Goal: Check status: Check status

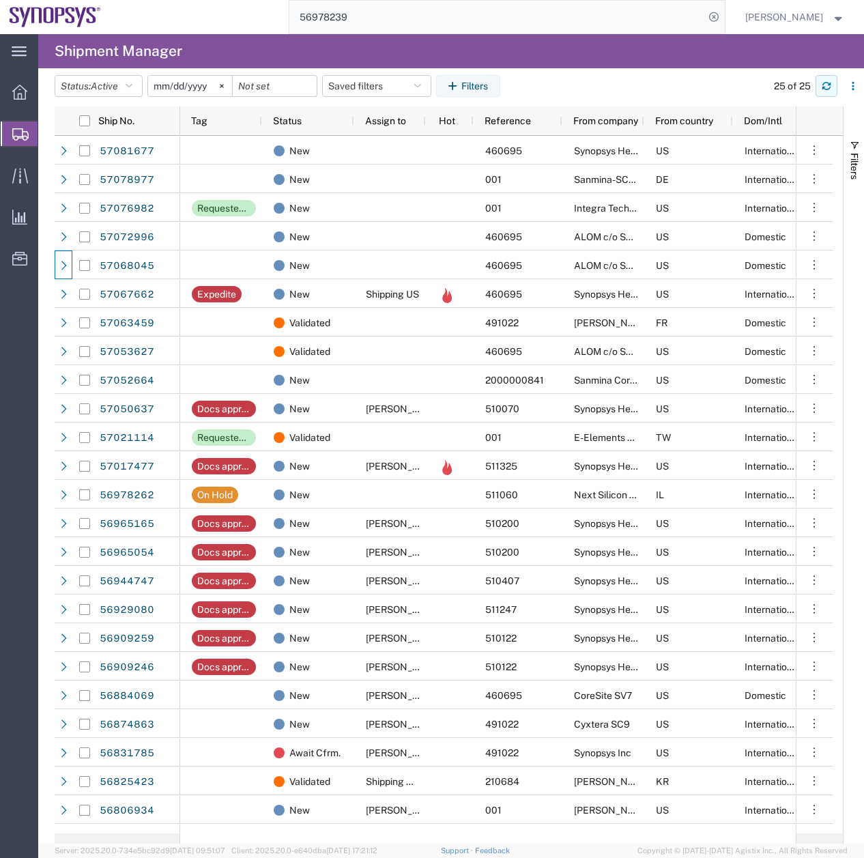
click at [824, 83] on icon "button" at bounding box center [826, 83] width 8 height 3
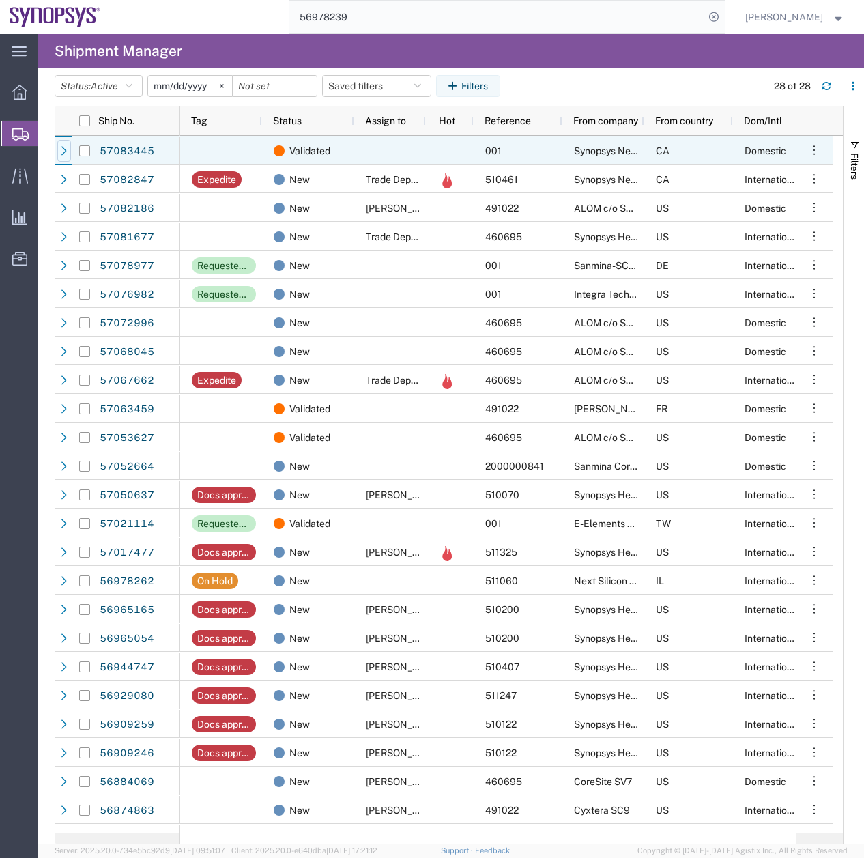
click at [66, 147] on icon at bounding box center [64, 151] width 10 height 10
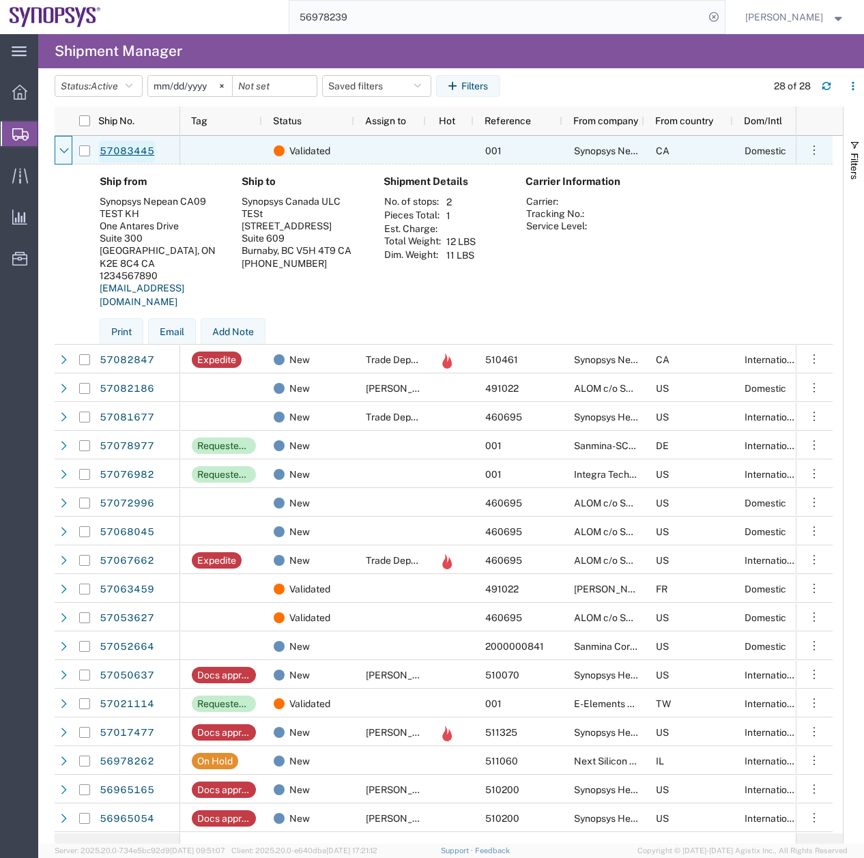
click at [132, 146] on link "57083445" at bounding box center [127, 152] width 56 height 22
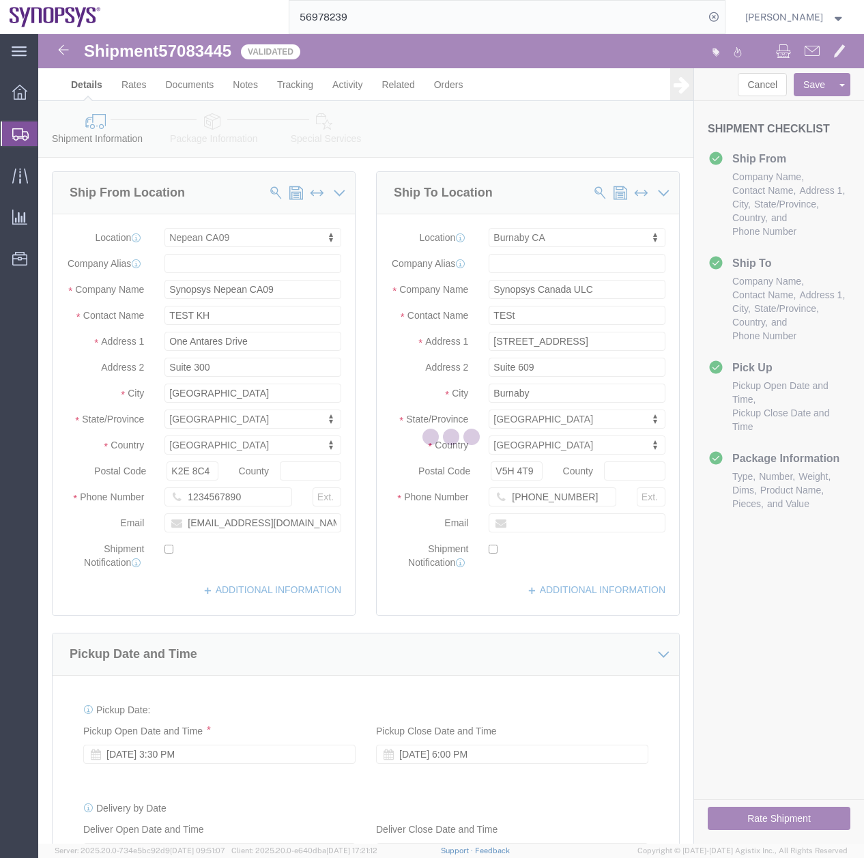
select select "63079"
select select "63591"
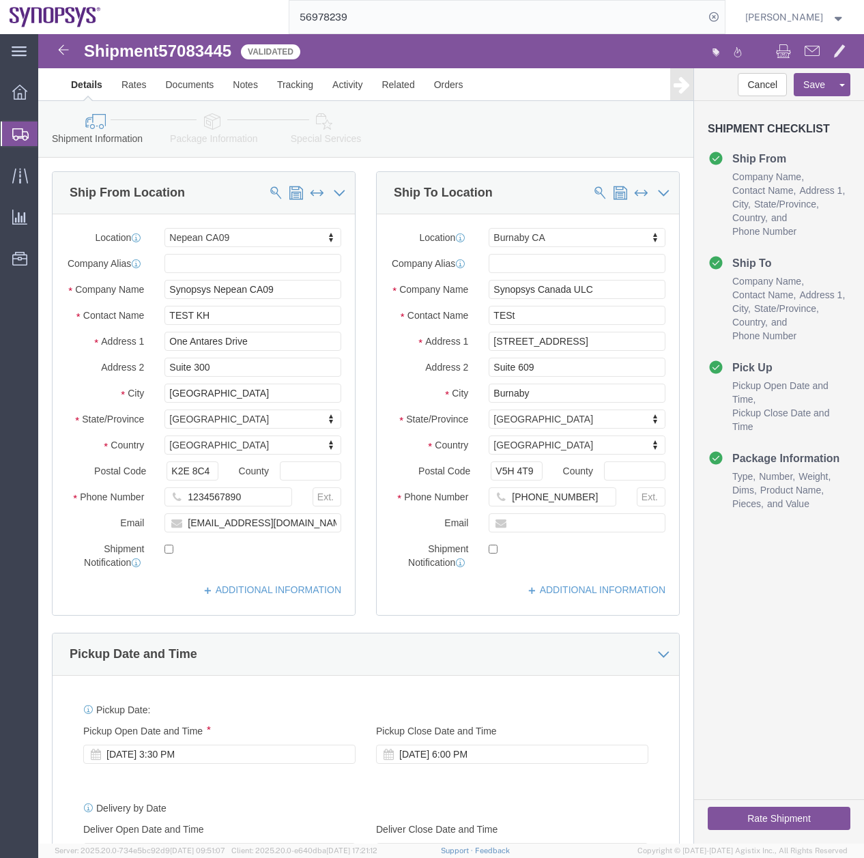
click icon
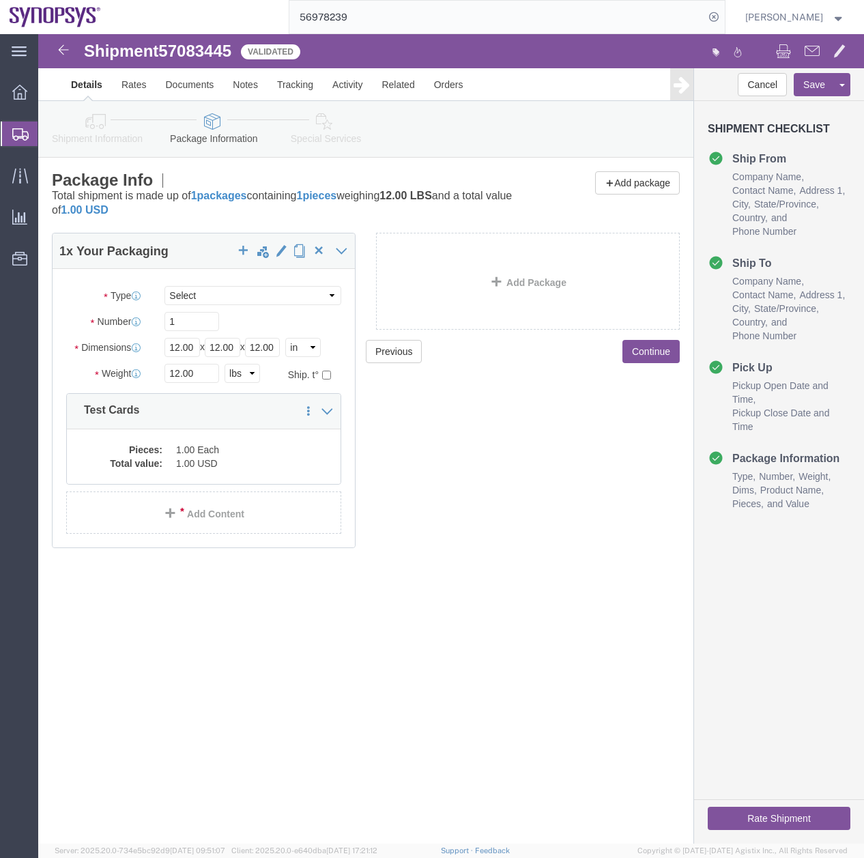
click icon
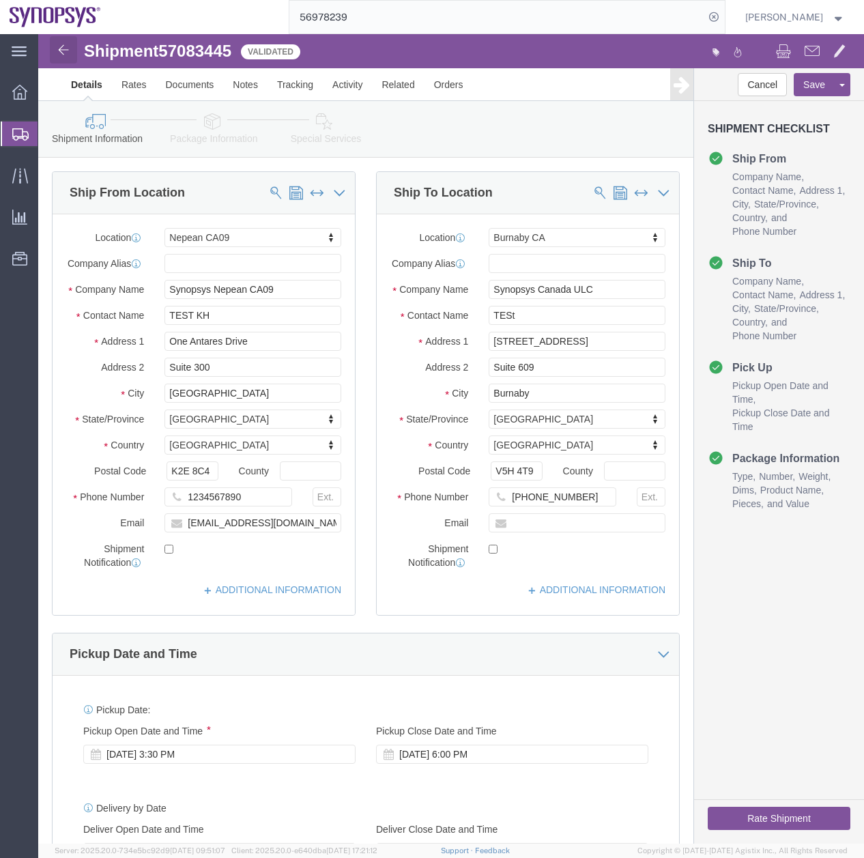
click img
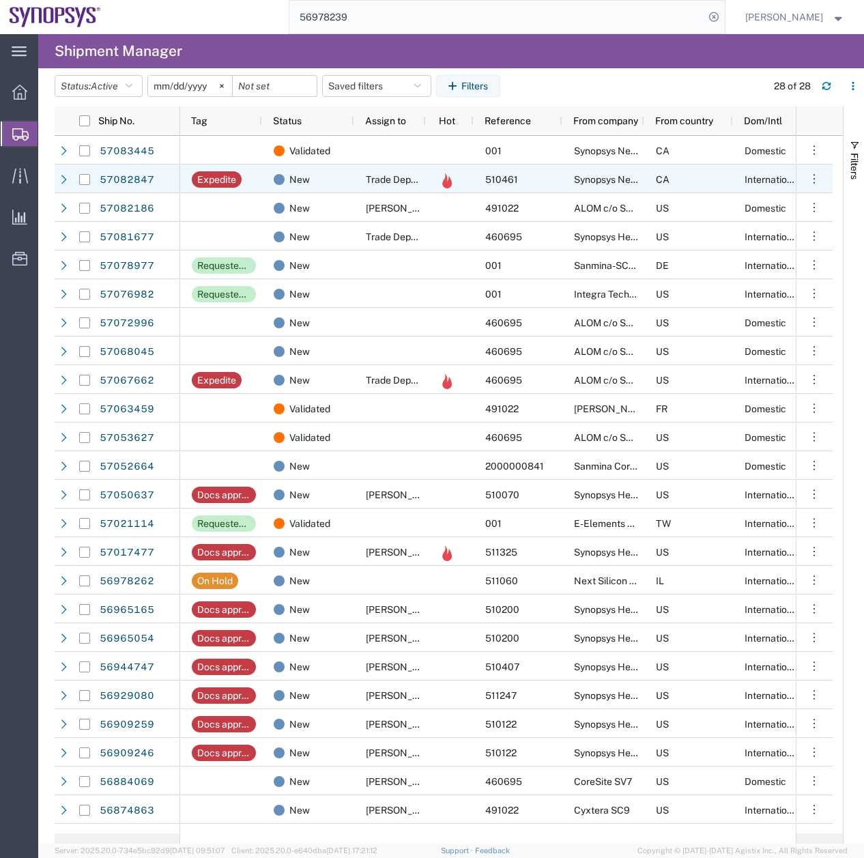
click at [72, 176] on div at bounding box center [85, 179] width 26 height 29
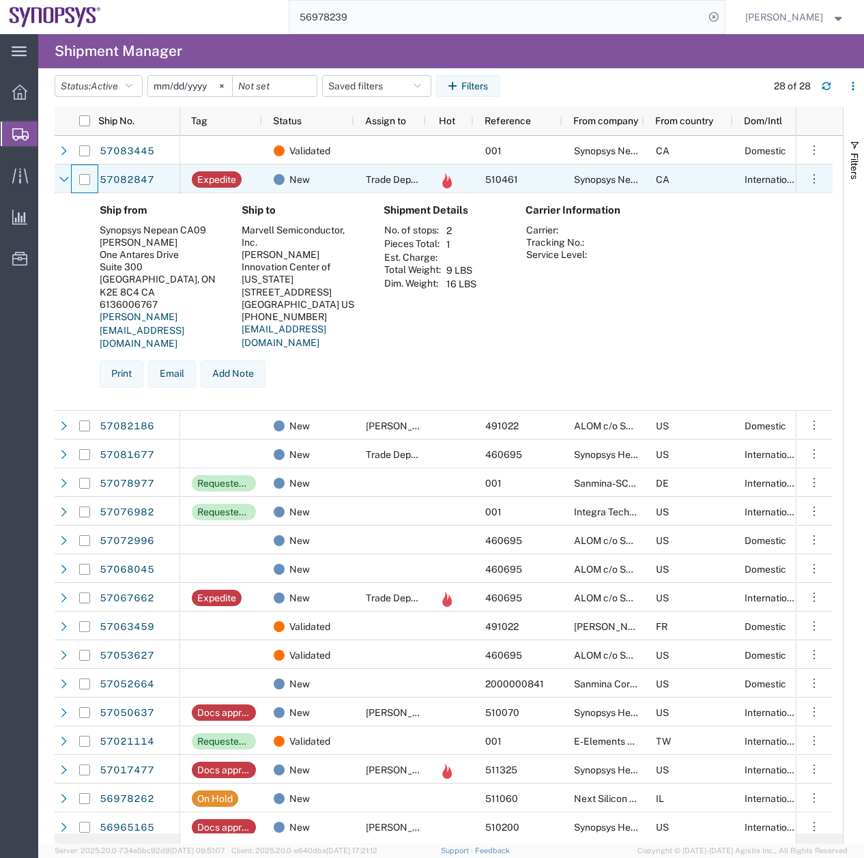
click at [72, 176] on div at bounding box center [85, 179] width 26 height 29
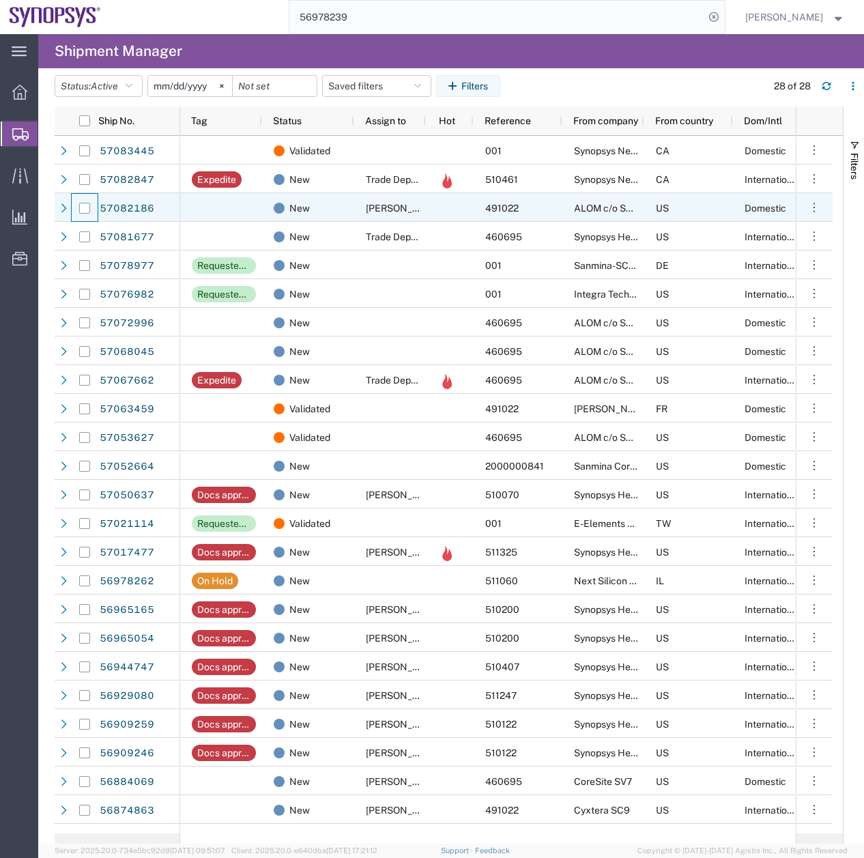
click at [72, 202] on div at bounding box center [85, 208] width 26 height 29
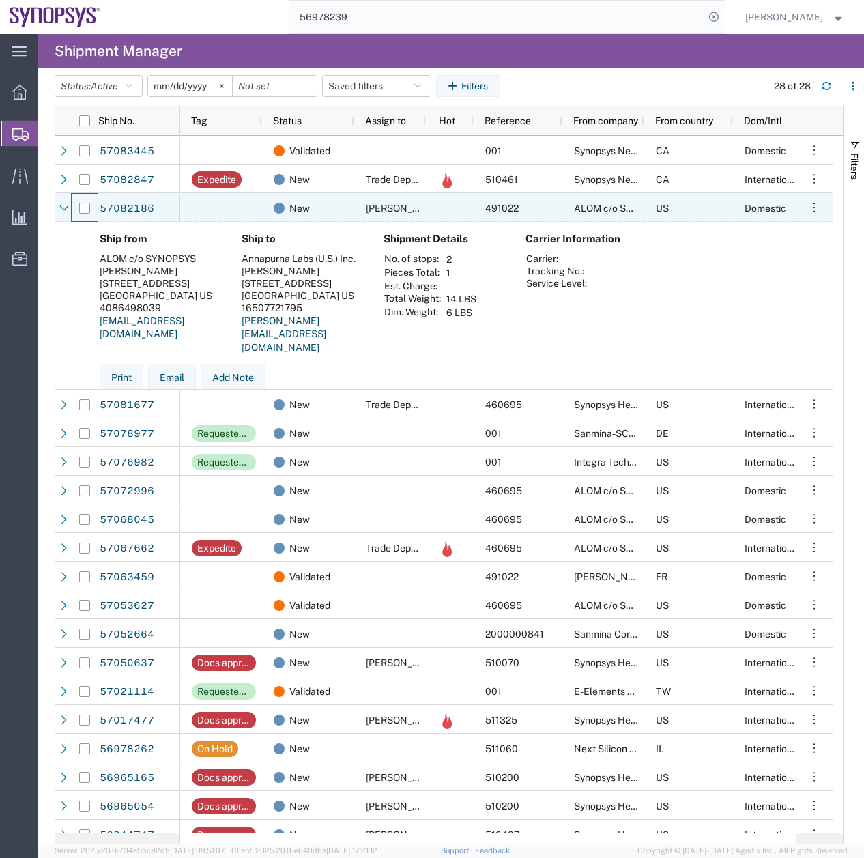
click at [72, 202] on div at bounding box center [85, 208] width 26 height 29
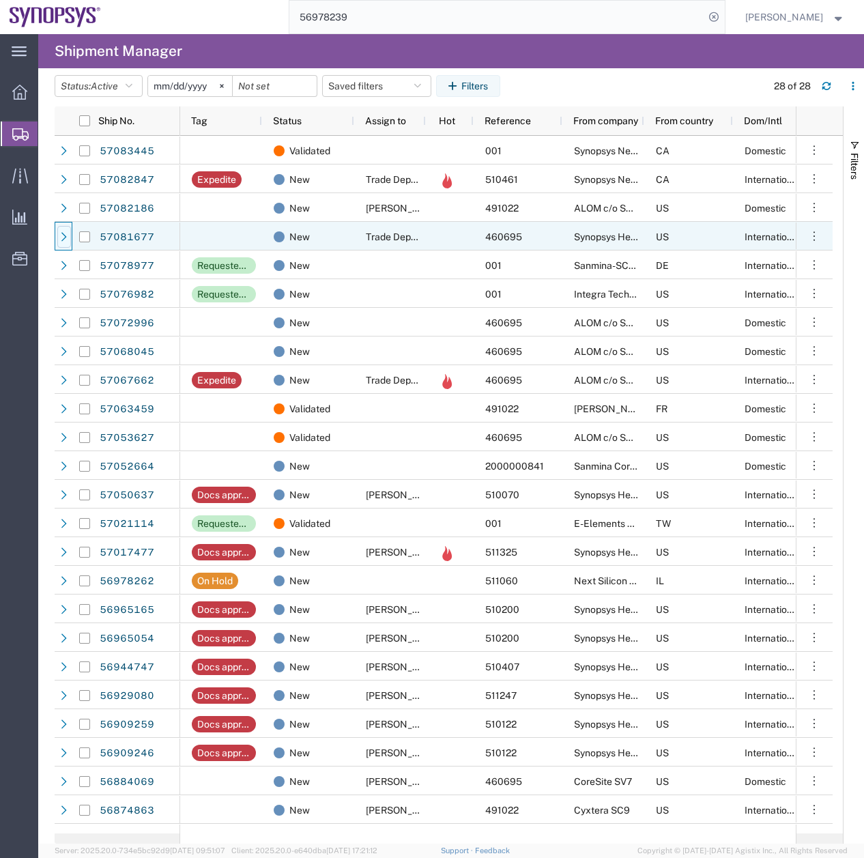
click at [66, 231] on div at bounding box center [64, 237] width 14 height 22
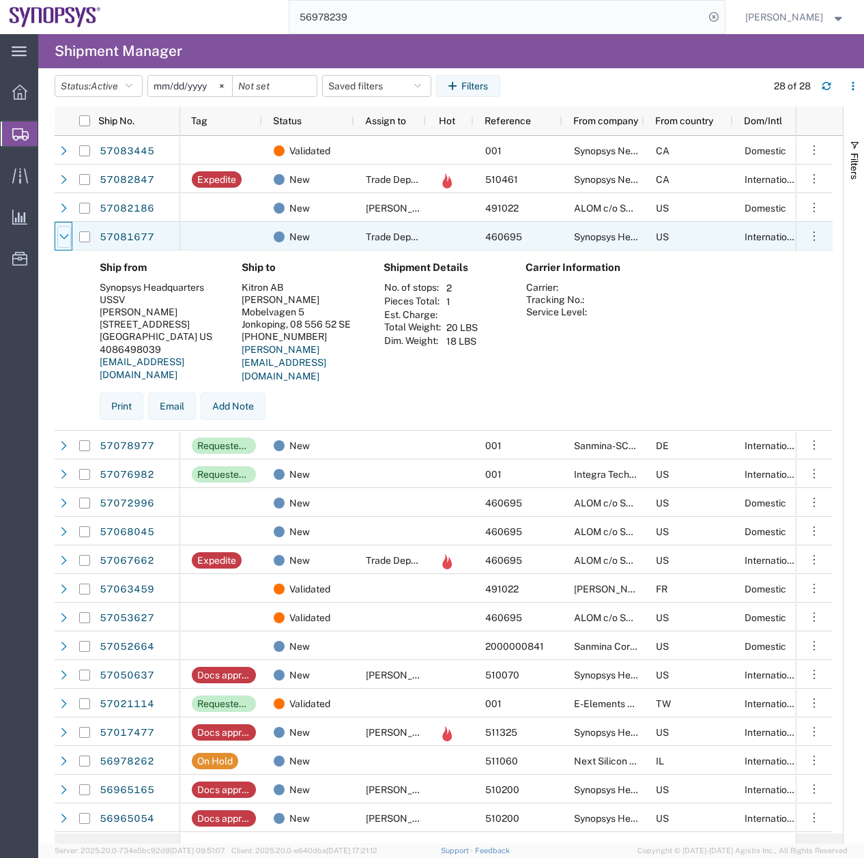
click at [66, 231] on div at bounding box center [64, 237] width 14 height 22
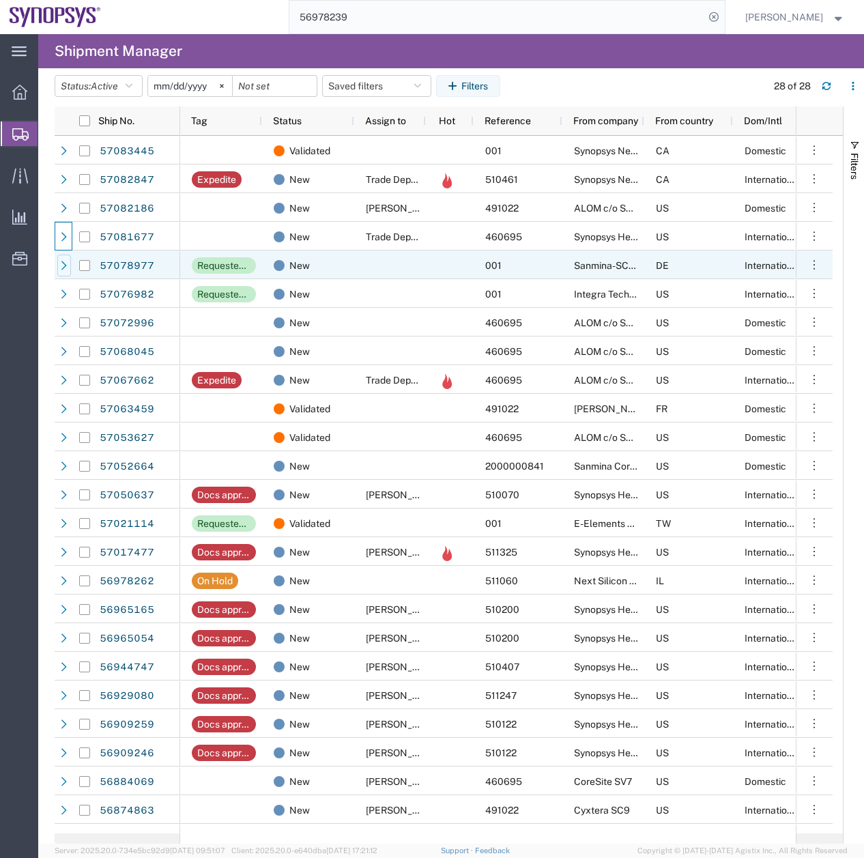
click at [64, 265] on icon at bounding box center [64, 266] width 10 height 10
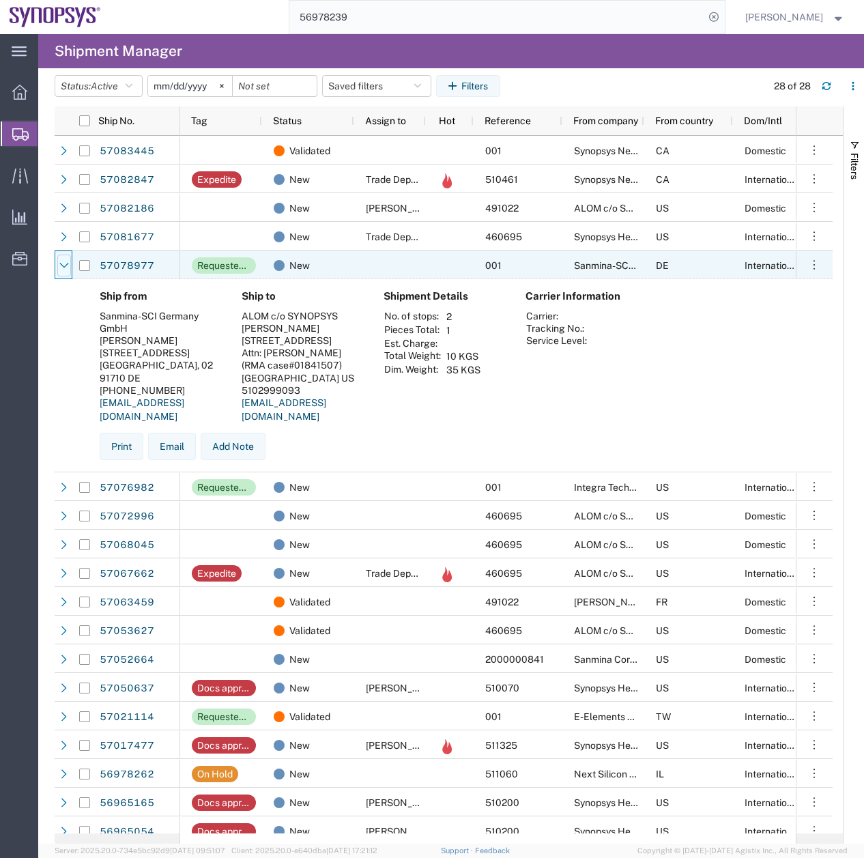
click at [62, 265] on icon at bounding box center [63, 265] width 9 height 5
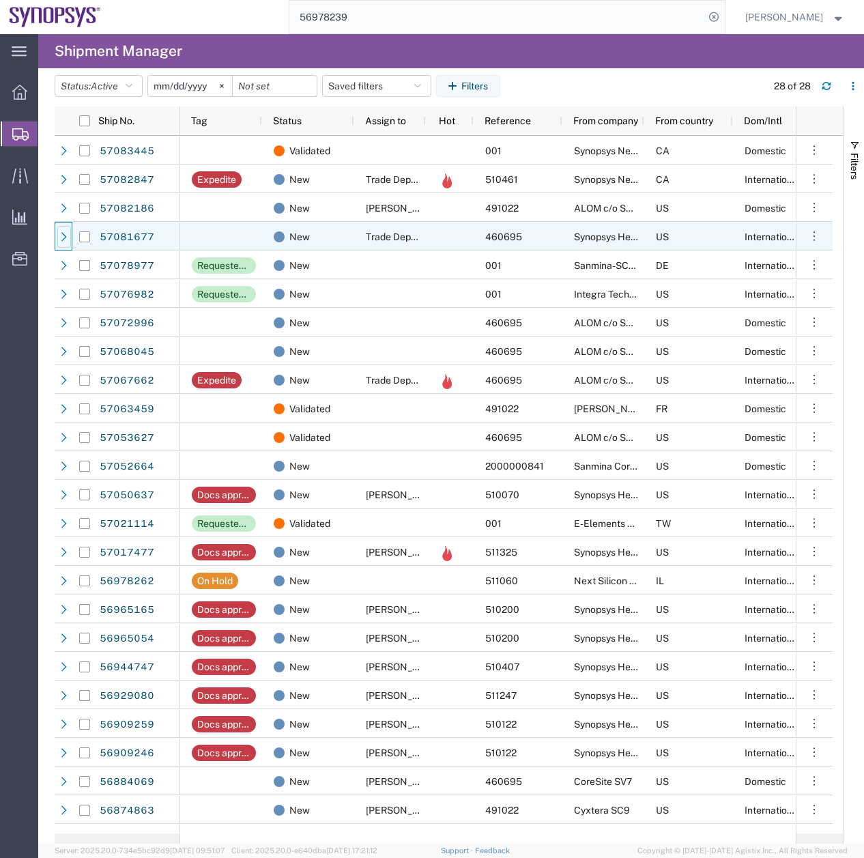
click at [61, 235] on icon at bounding box center [64, 237] width 10 height 10
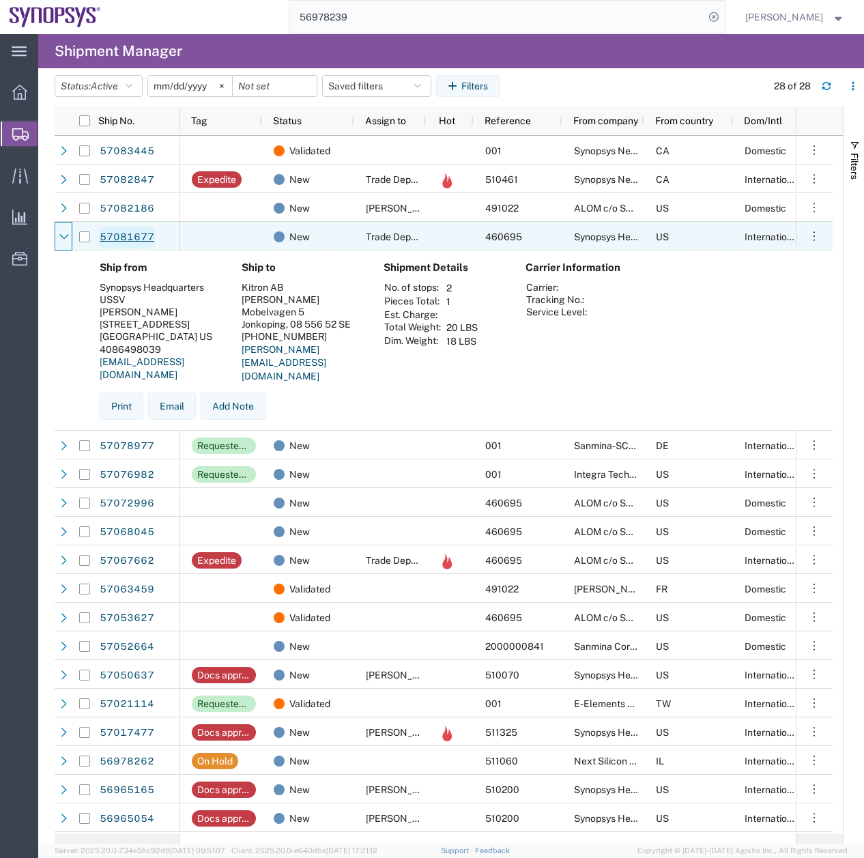
click at [132, 232] on link "57081677" at bounding box center [127, 238] width 56 height 22
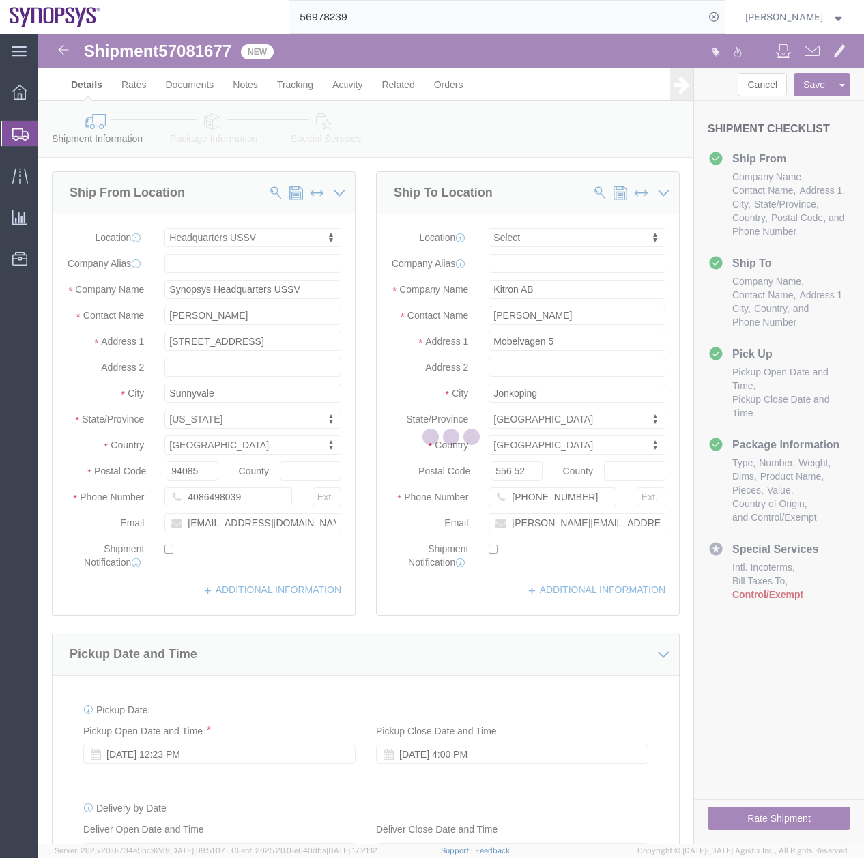
select select "63204"
select select
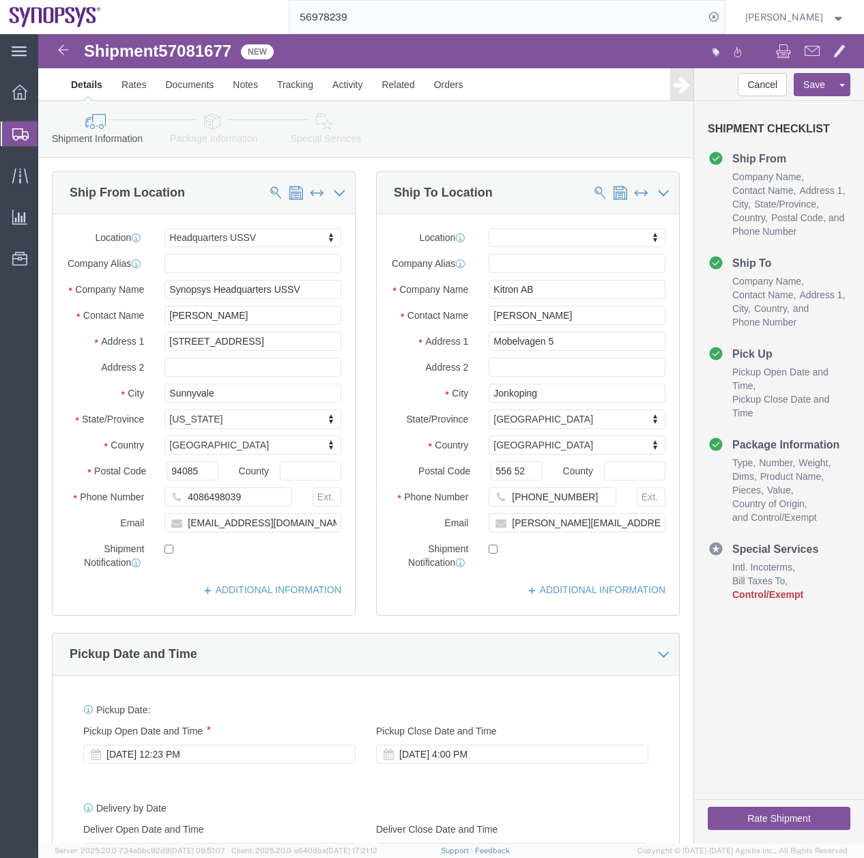
click icon
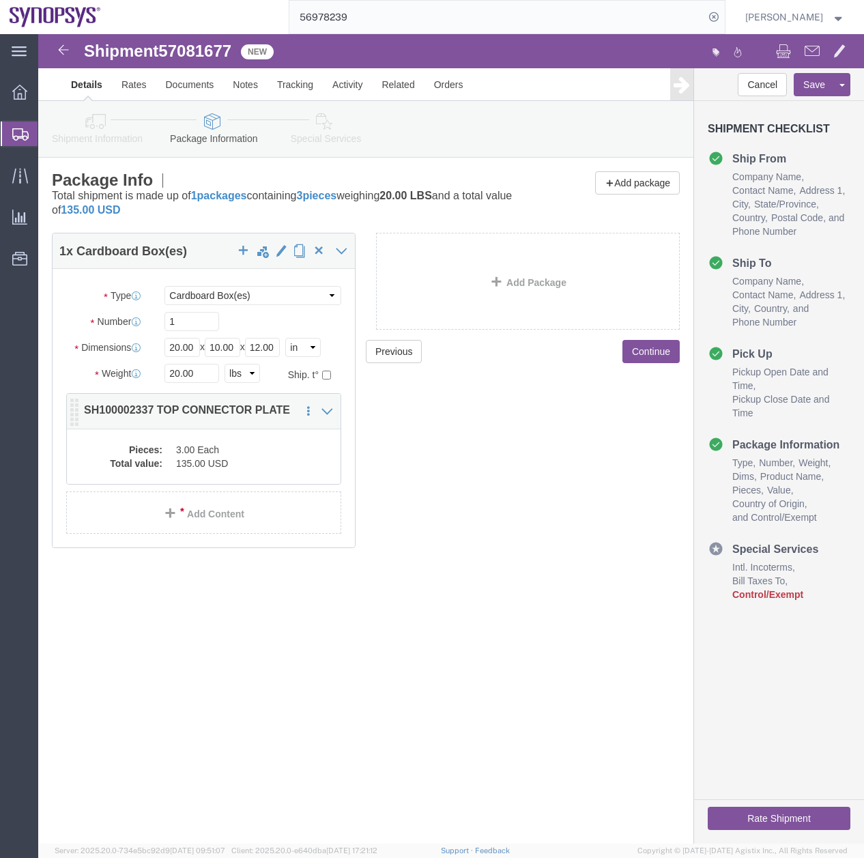
click dd "3.00 Each"
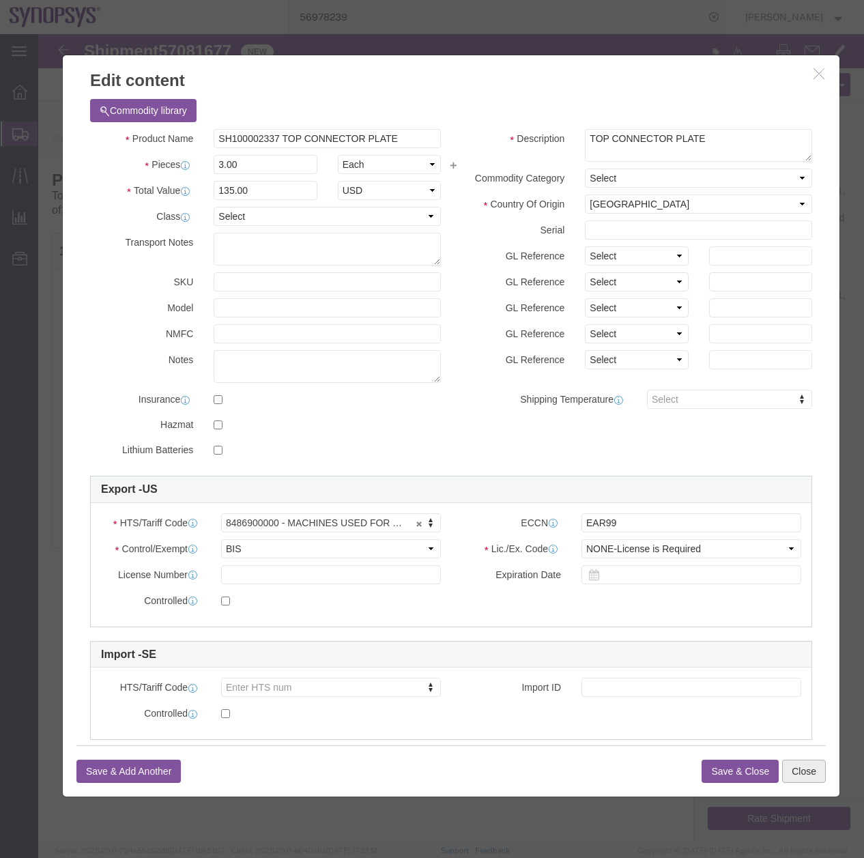
click button "Close"
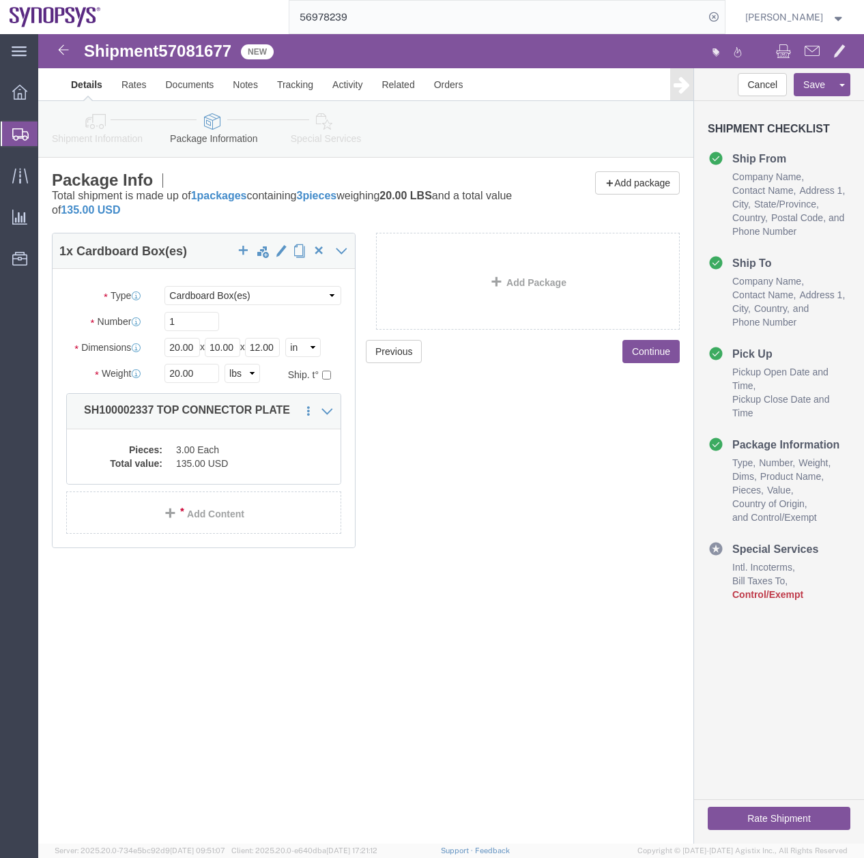
drag, startPoint x: 22, startPoint y: 126, endPoint x: 29, endPoint y: 130, distance: 7.6
click at [22, 126] on div at bounding box center [20, 133] width 38 height 25
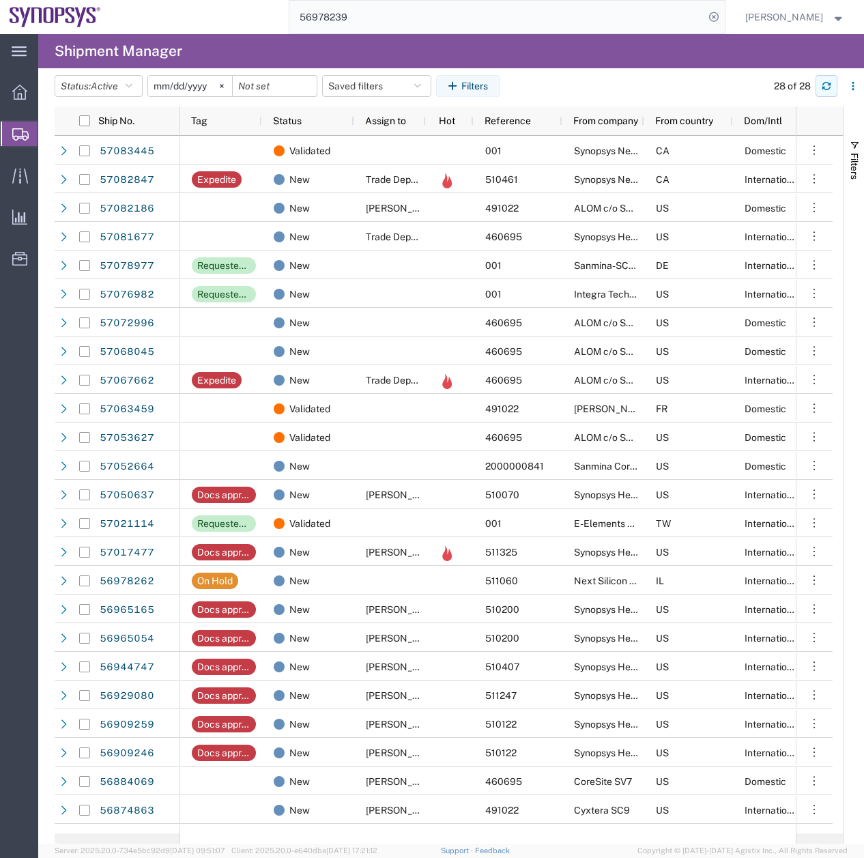
click at [830, 76] on button "button" at bounding box center [827, 86] width 22 height 22
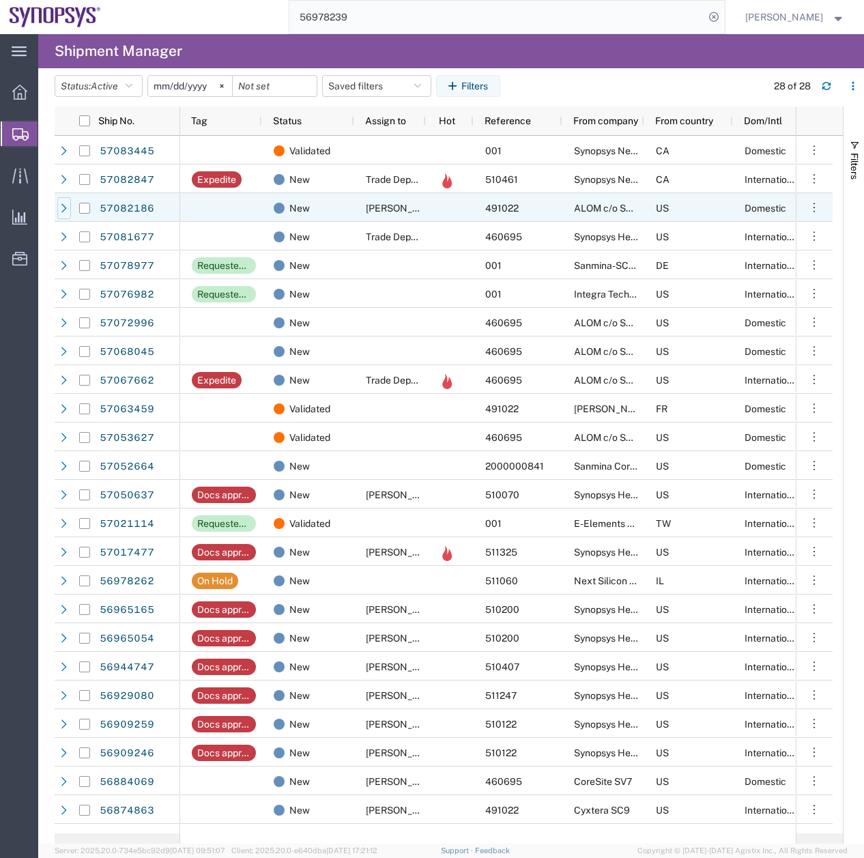
click at [70, 210] on div at bounding box center [64, 208] width 14 height 22
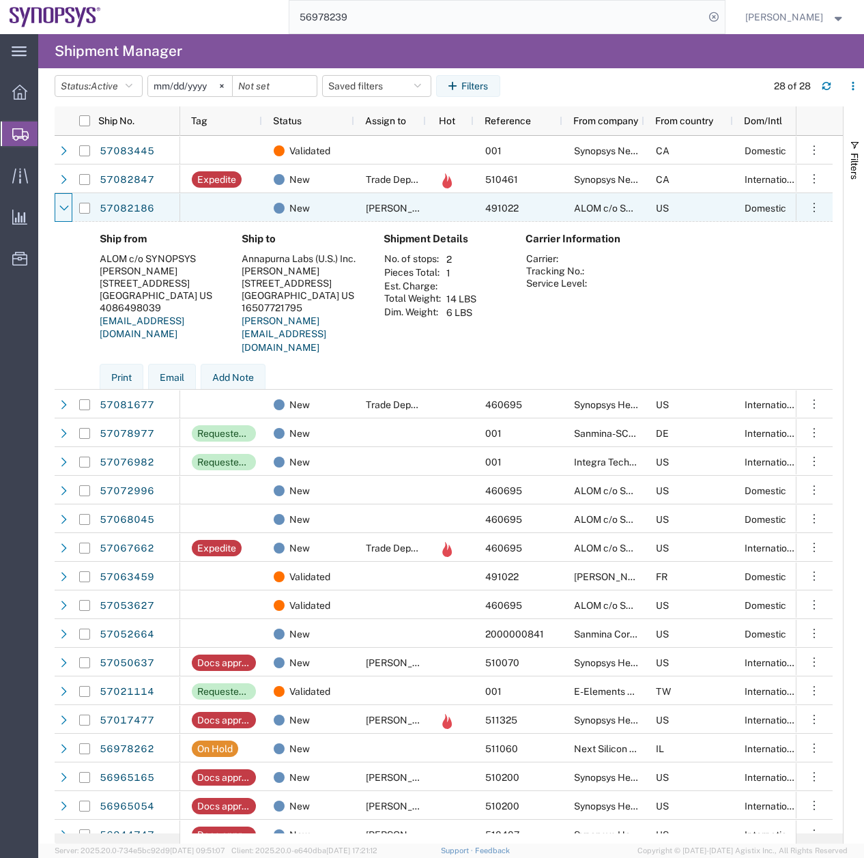
click at [70, 210] on div at bounding box center [64, 208] width 14 height 22
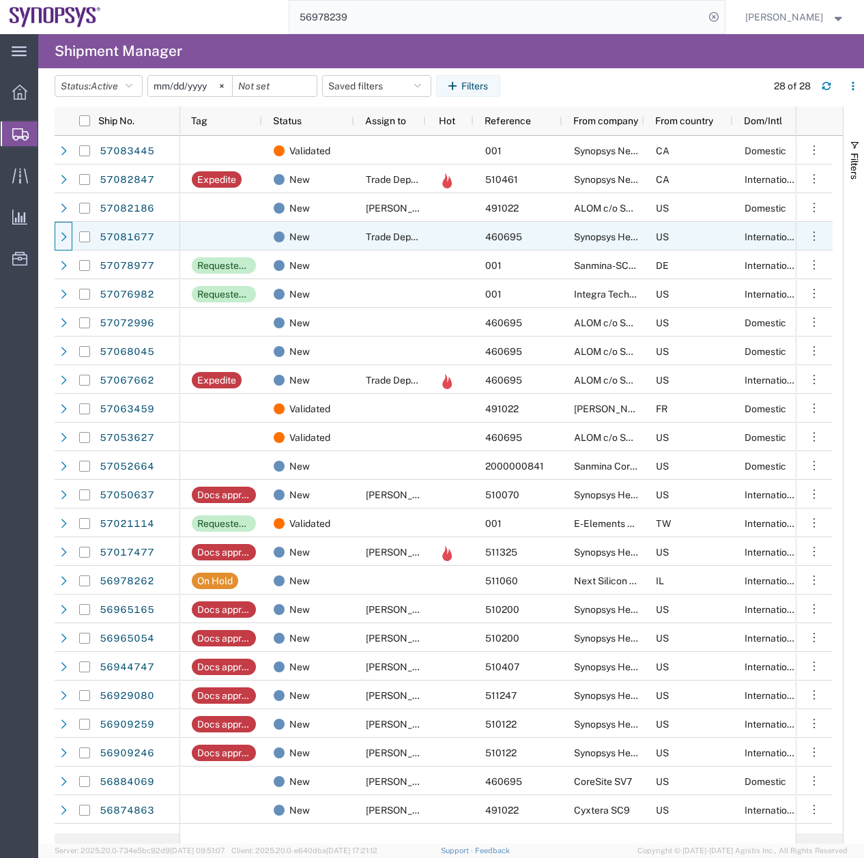
click at [67, 245] on div at bounding box center [64, 237] width 14 height 22
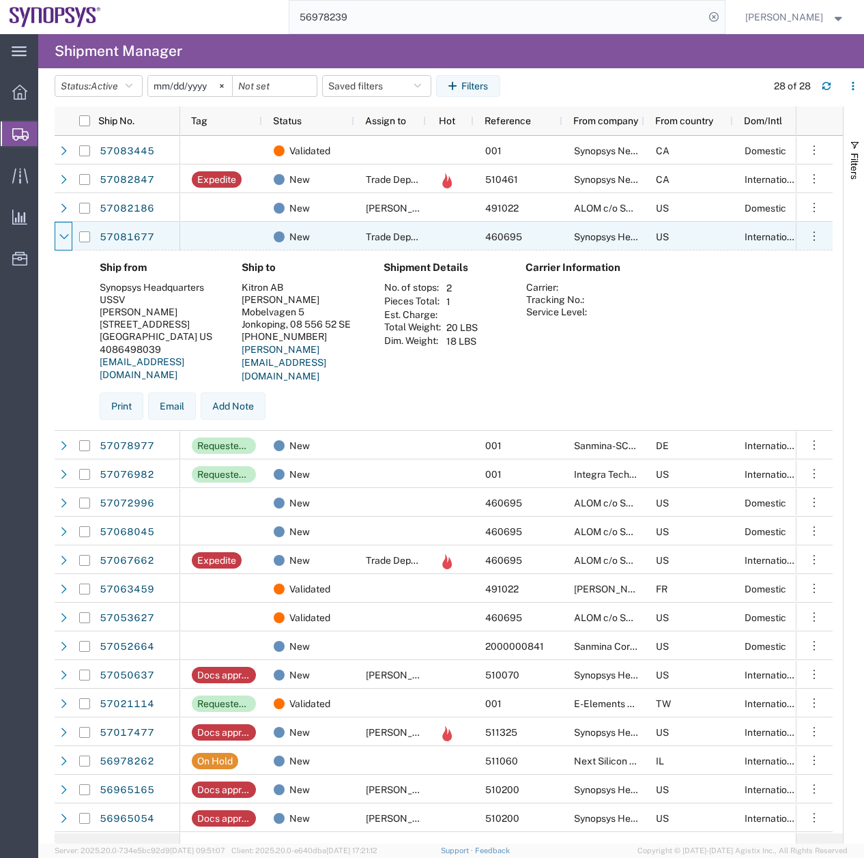
click at [67, 245] on div at bounding box center [64, 237] width 14 height 22
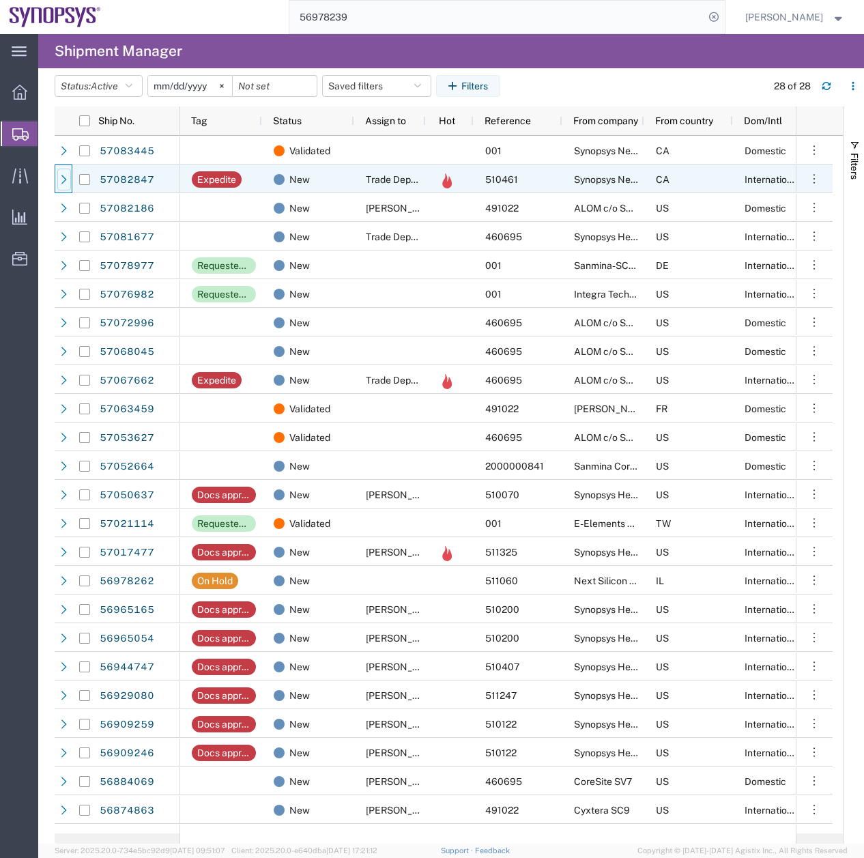
click at [63, 177] on icon at bounding box center [63, 179] width 5 height 9
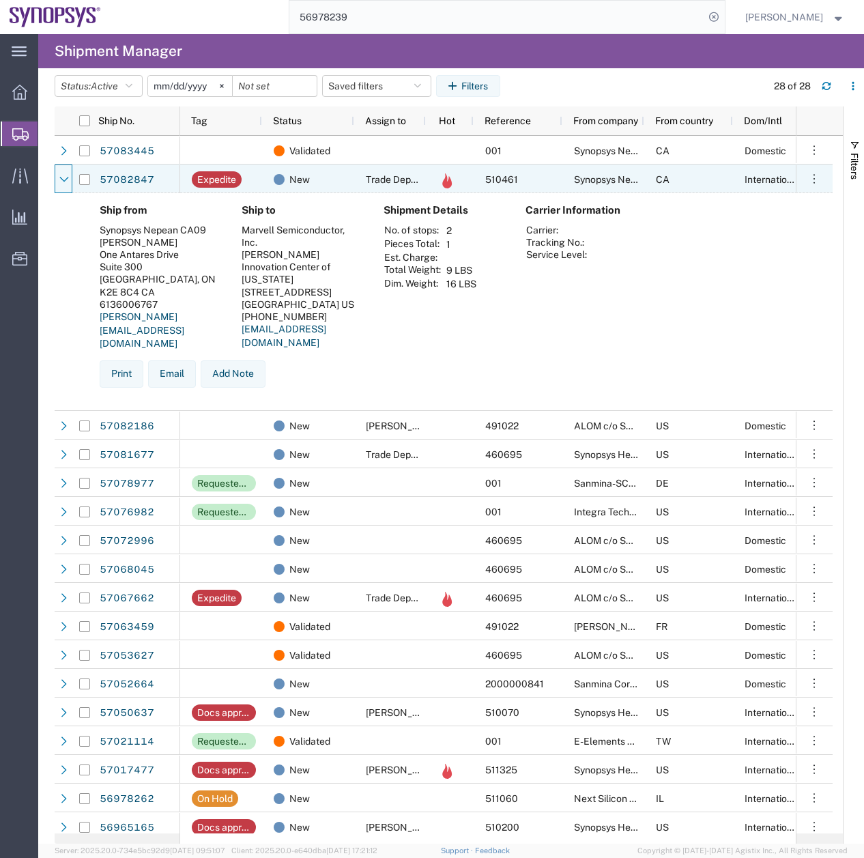
click at [63, 177] on icon at bounding box center [64, 180] width 10 height 10
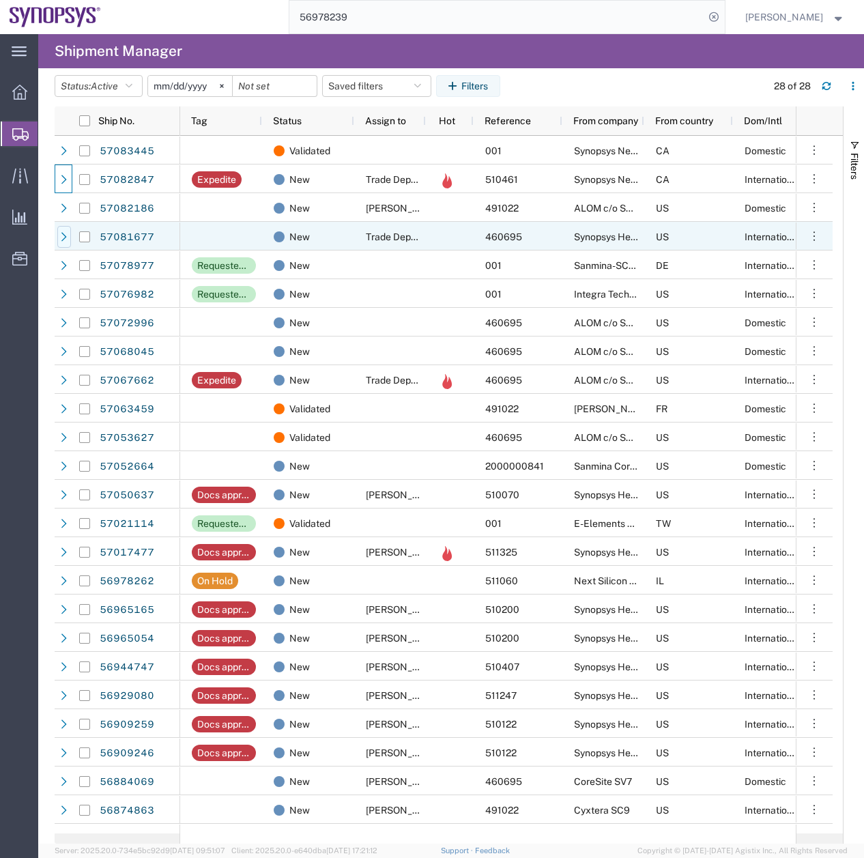
click at [66, 238] on icon at bounding box center [63, 236] width 5 height 9
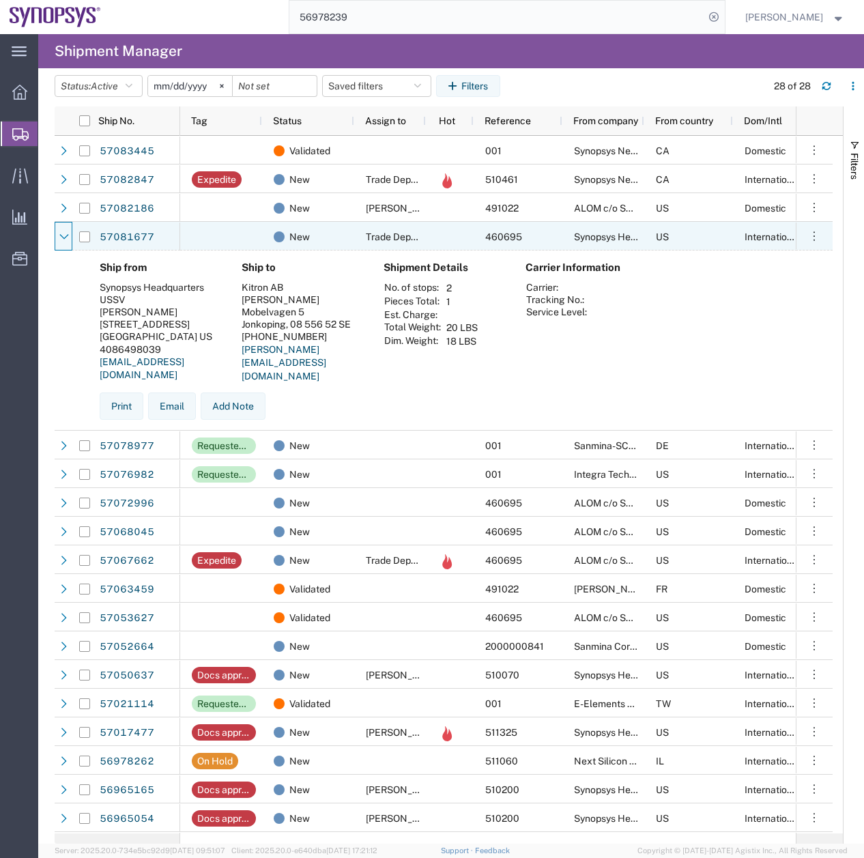
click at [66, 238] on icon at bounding box center [63, 236] width 9 height 5
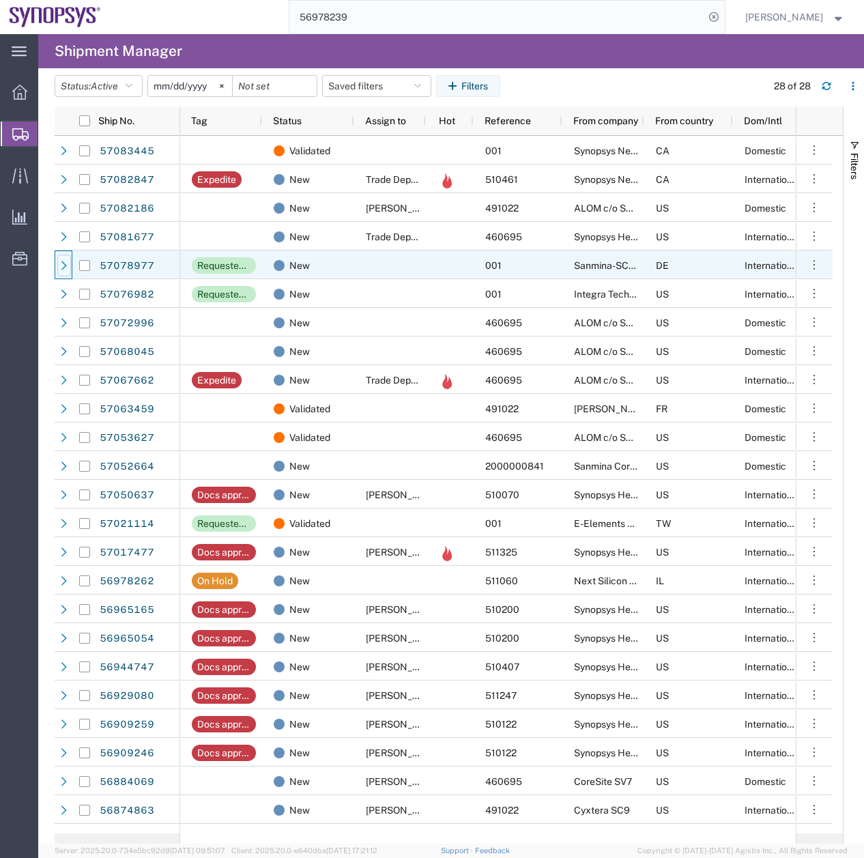
click at [64, 268] on icon at bounding box center [63, 265] width 5 height 9
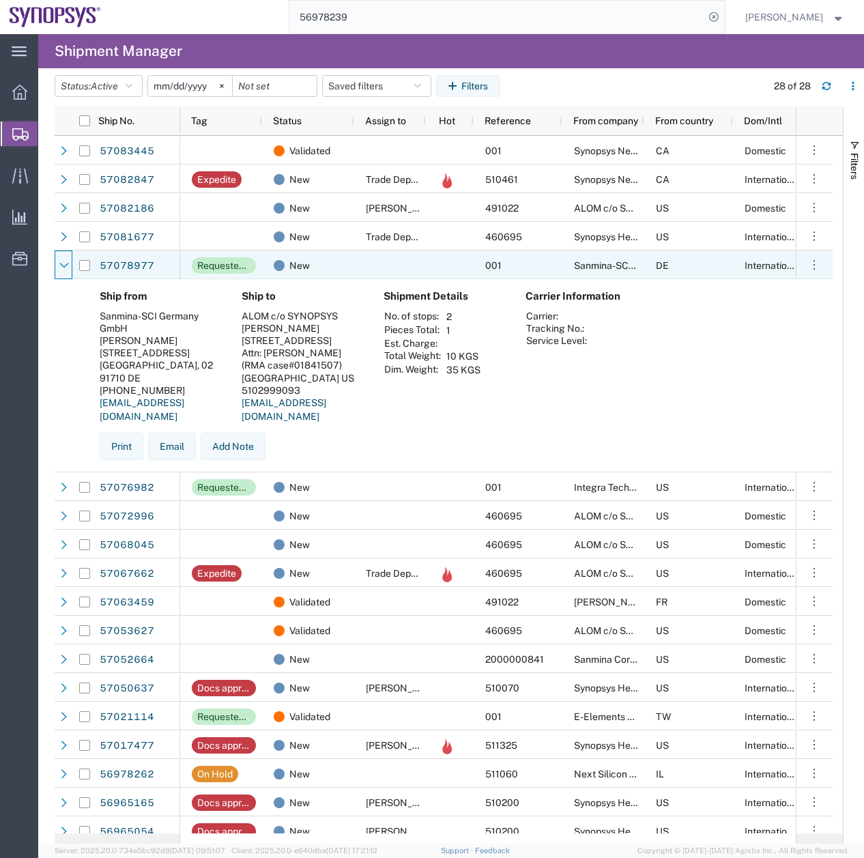
click at [64, 268] on icon at bounding box center [63, 265] width 9 height 5
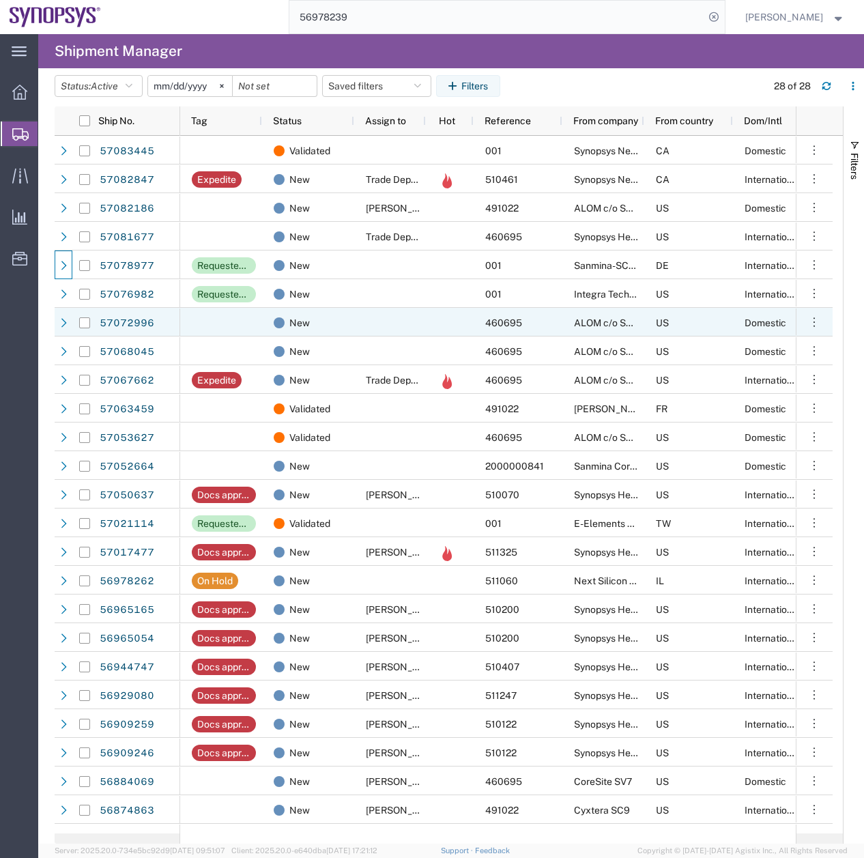
click at [75, 317] on div at bounding box center [85, 322] width 26 height 29
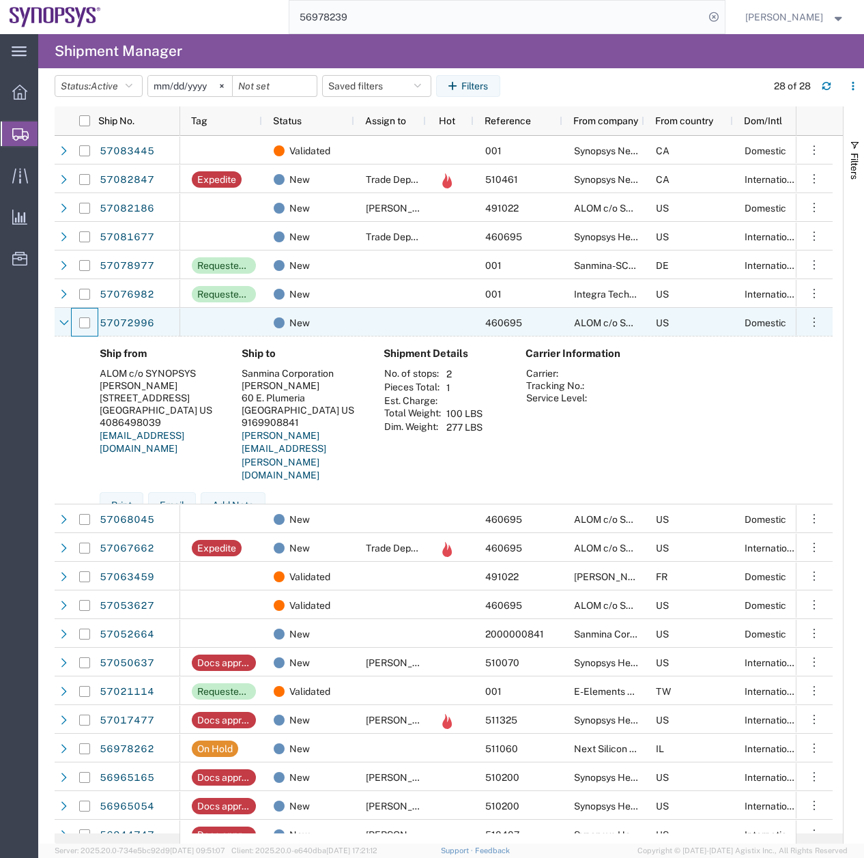
click at [75, 317] on div at bounding box center [85, 322] width 26 height 29
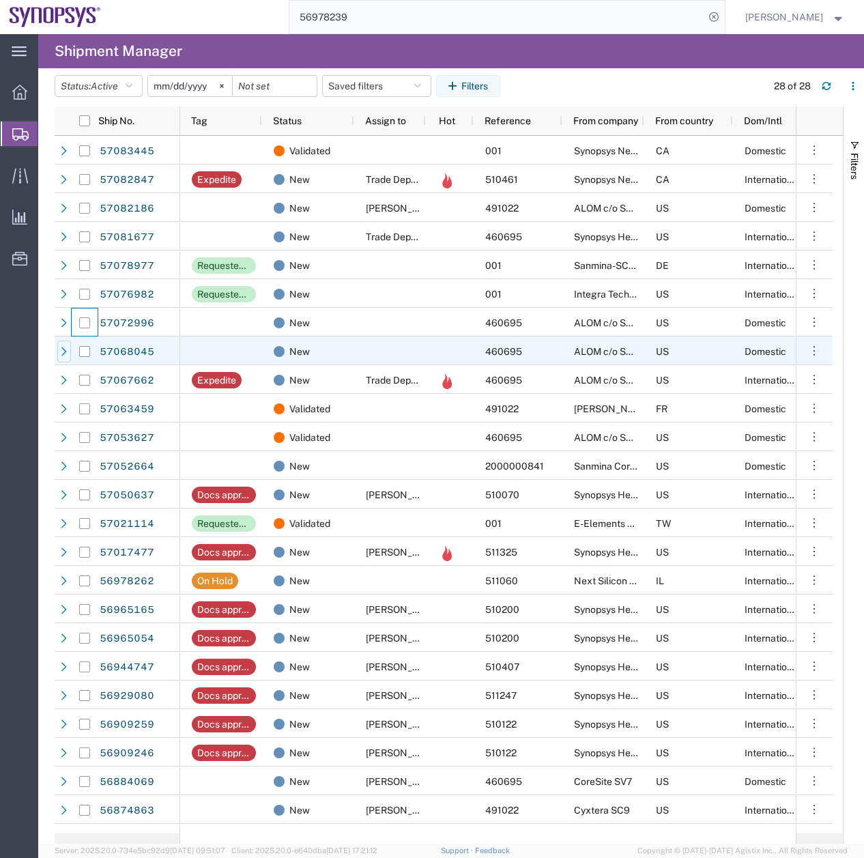
click at [63, 355] on icon at bounding box center [64, 352] width 10 height 10
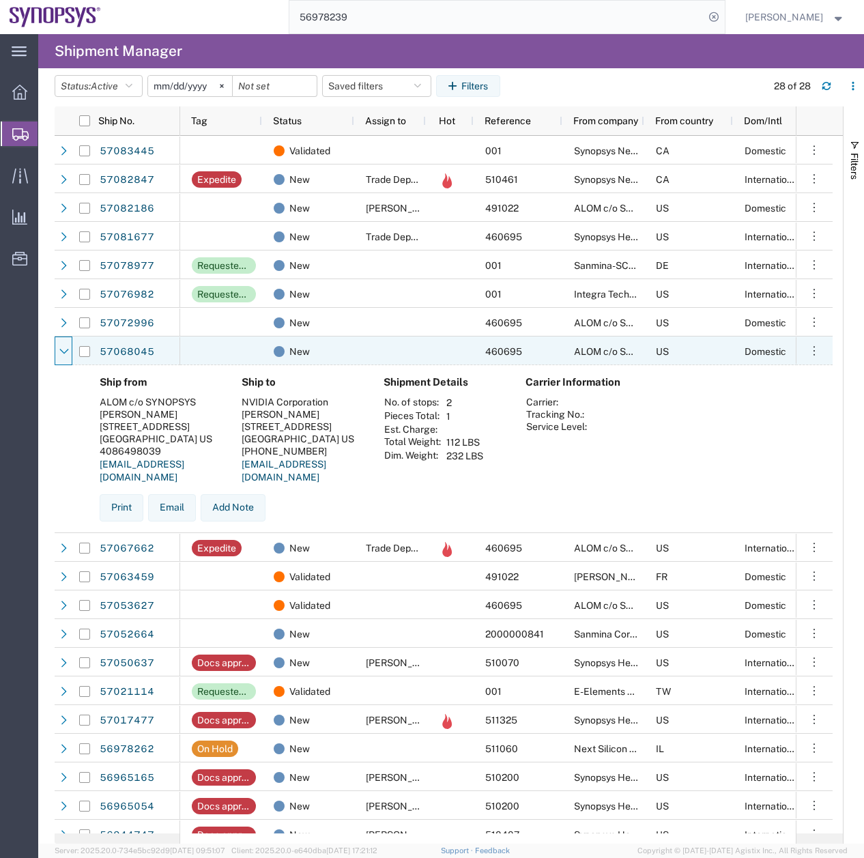
click at [63, 355] on icon at bounding box center [64, 352] width 10 height 10
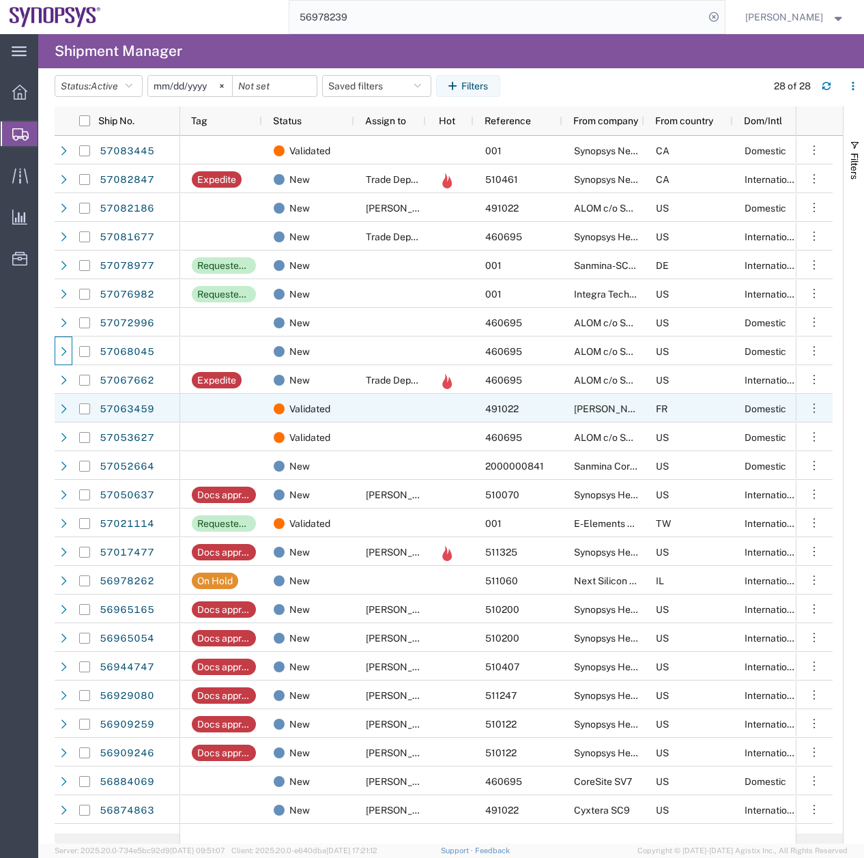
click at [56, 408] on div at bounding box center [64, 408] width 18 height 29
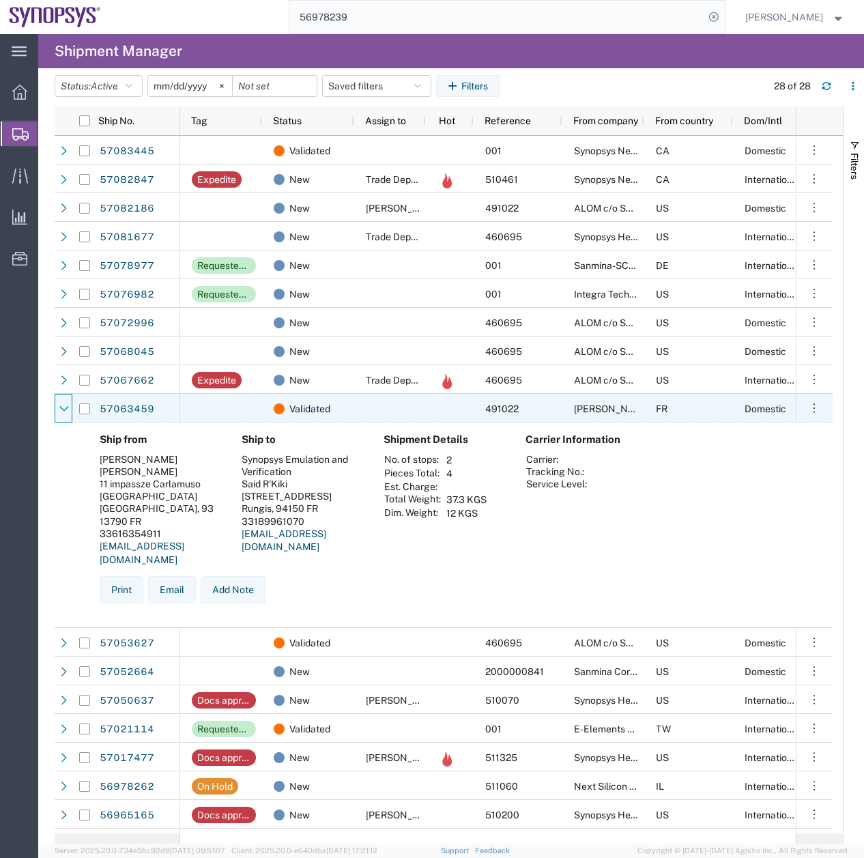
click at [56, 408] on div at bounding box center [64, 408] width 18 height 29
